Goal: Task Accomplishment & Management: Manage account settings

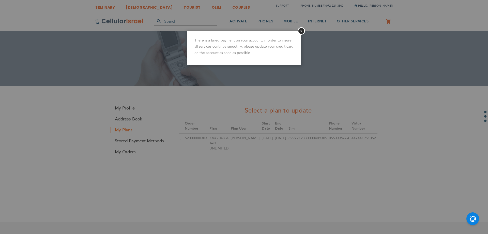
type input "[EMAIL_ADDRESS][DOMAIN_NAME]"
click at [128, 138] on div at bounding box center [244, 117] width 488 height 234
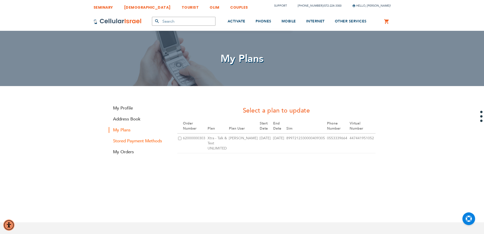
click at [131, 141] on link "Stored Payment Methods" at bounding box center [139, 141] width 61 height 6
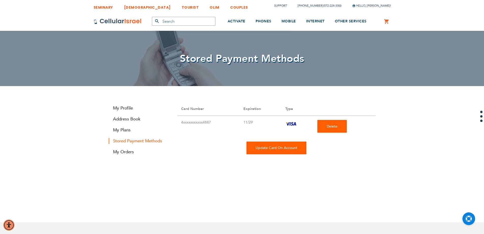
type input "[EMAIL_ADDRESS][DOMAIN_NAME]"
click at [285, 151] on div "Update Card On Account" at bounding box center [277, 147] width 60 height 13
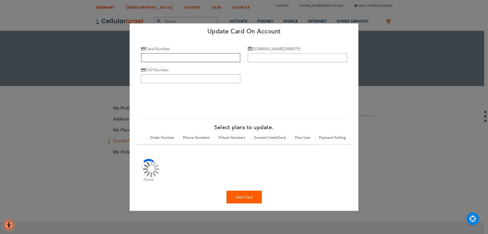
click at [152, 56] on input "Card Number" at bounding box center [190, 57] width 99 height 9
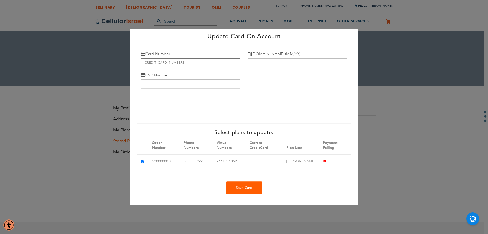
type input "[CREDIT_CARD_NUMBER]"
click at [259, 62] on input "[DOMAIN_NAME] (MM/YY)" at bounding box center [297, 62] width 99 height 9
type input "11/29"
click at [178, 79] on input "CVV Number" at bounding box center [190, 83] width 99 height 9
type input "235"
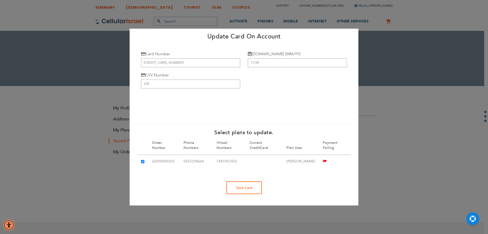
click at [247, 192] on div "Save Card" at bounding box center [244, 187] width 35 height 13
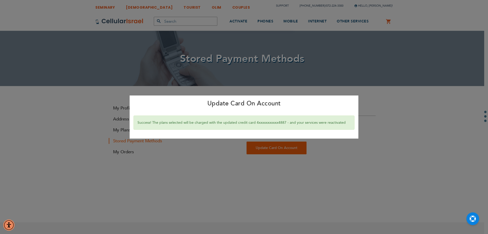
click at [280, 82] on div "Update Card On Account × Success! The plans selected will be charged with the u…" at bounding box center [244, 117] width 488 height 234
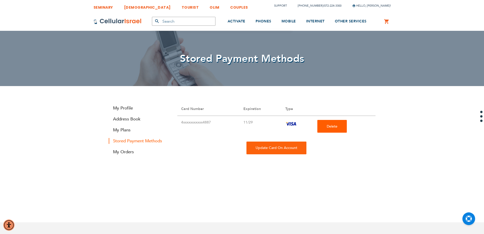
drag, startPoint x: 30, startPoint y: 0, endPoint x: 176, endPoint y: 49, distance: 154.0
click at [175, 49] on div "Stored Payment Methods" at bounding box center [242, 58] width 484 height 55
